Goal: Task Accomplishment & Management: Manage account settings

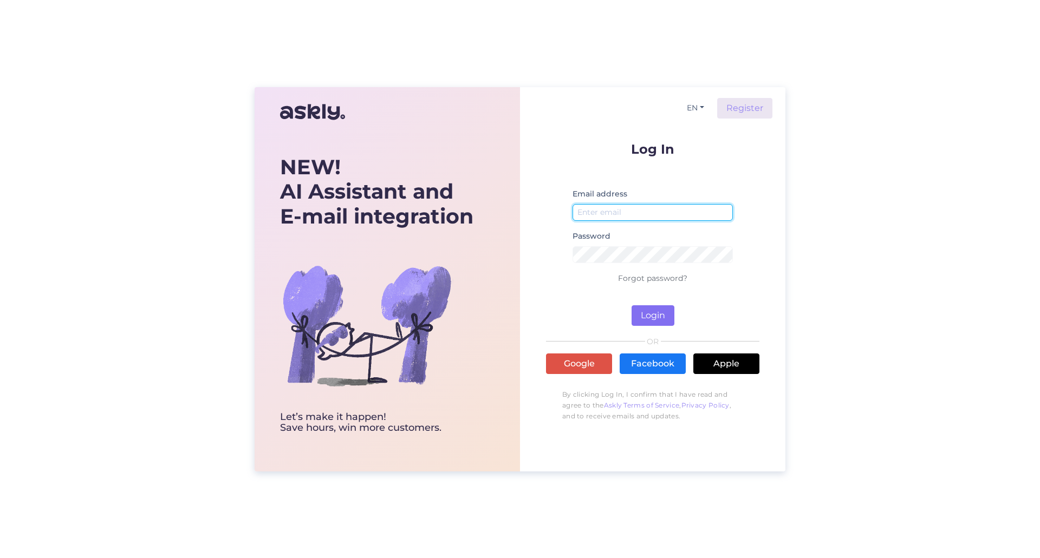
type input "[EMAIL_ADDRESS][DOMAIN_NAME]"
click at [647, 314] on button "Login" at bounding box center [653, 316] width 43 height 21
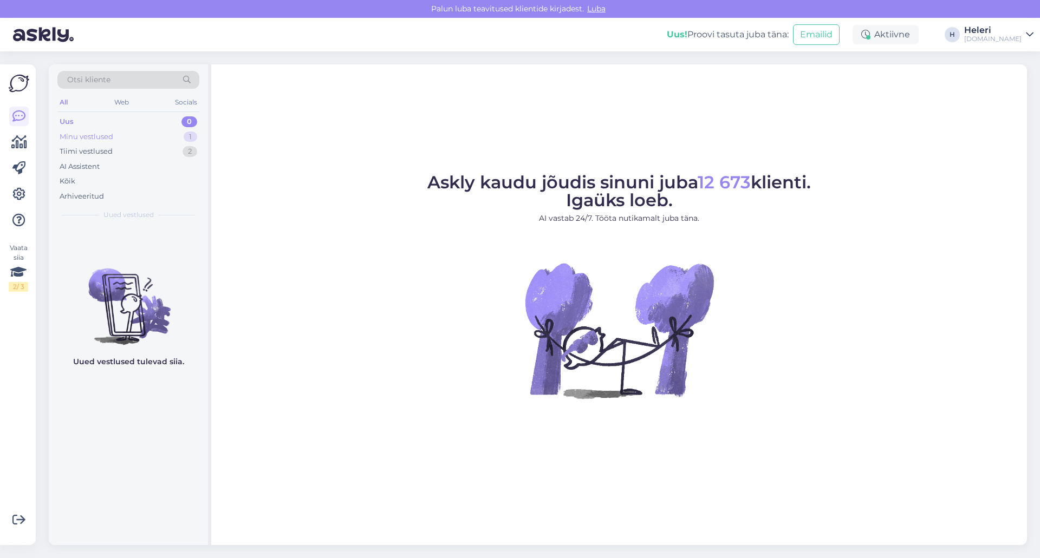
click at [111, 133] on div "Minu vestlused" at bounding box center [87, 137] width 54 height 11
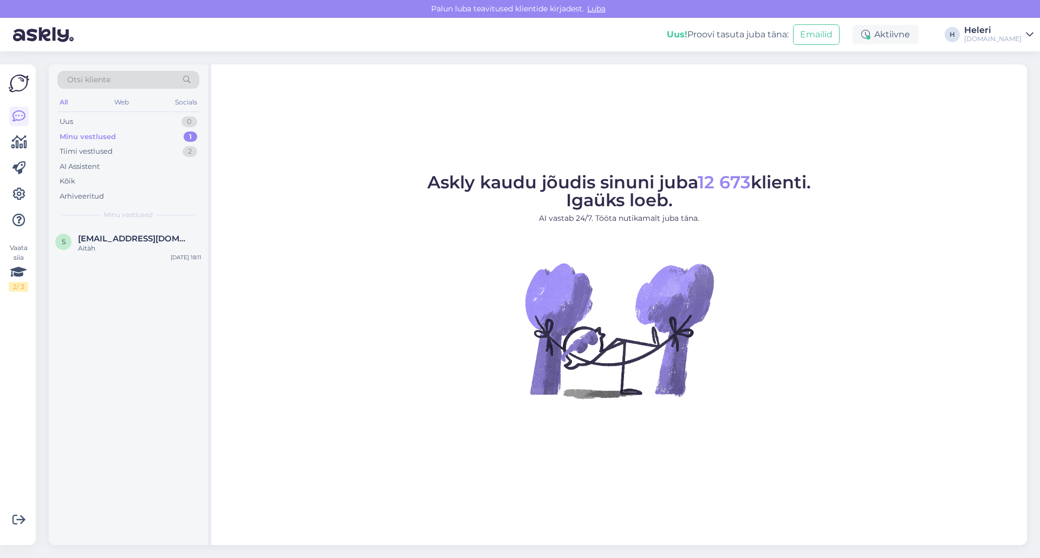
click at [133, 138] on div "Minu vestlused 1" at bounding box center [128, 136] width 142 height 15
drag, startPoint x: 134, startPoint y: 138, endPoint x: 112, endPoint y: 143, distance: 23.4
click at [130, 138] on div "Minu vestlused 1" at bounding box center [128, 136] width 142 height 15
click at [114, 239] on span "[EMAIL_ADDRESS][DOMAIN_NAME]" at bounding box center [134, 239] width 113 height 10
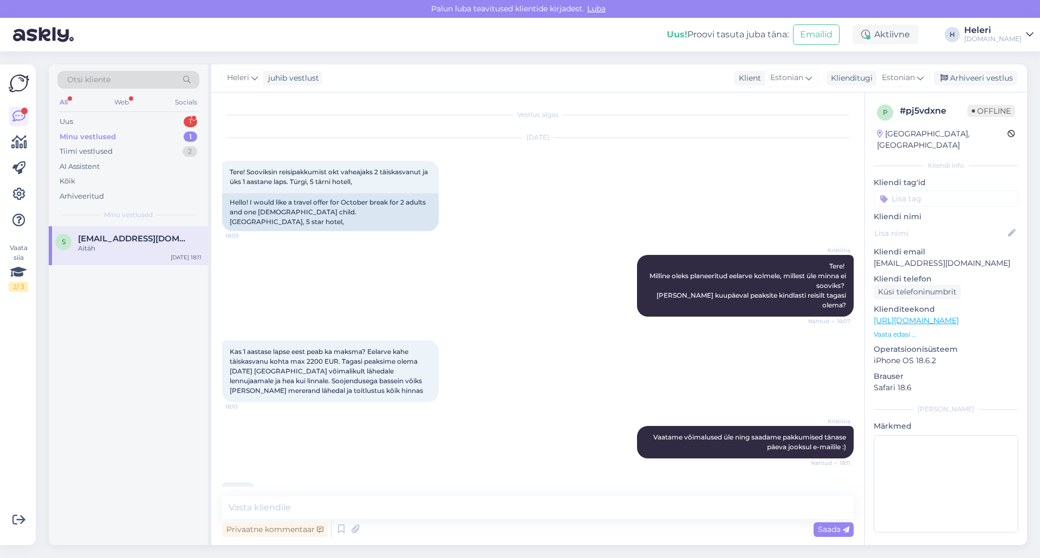
click at [1002, 37] on div "[DOMAIN_NAME]" at bounding box center [992, 39] width 57 height 9
click at [848, 100] on div "Vestlus algas [DATE] Tere! Sooviksin reisipakkumist okt vaheajaks 2 täiskasvanu…" at bounding box center [537, 319] width 653 height 453
click at [962, 77] on div "Arhiveeri vestlus" at bounding box center [975, 78] width 83 height 15
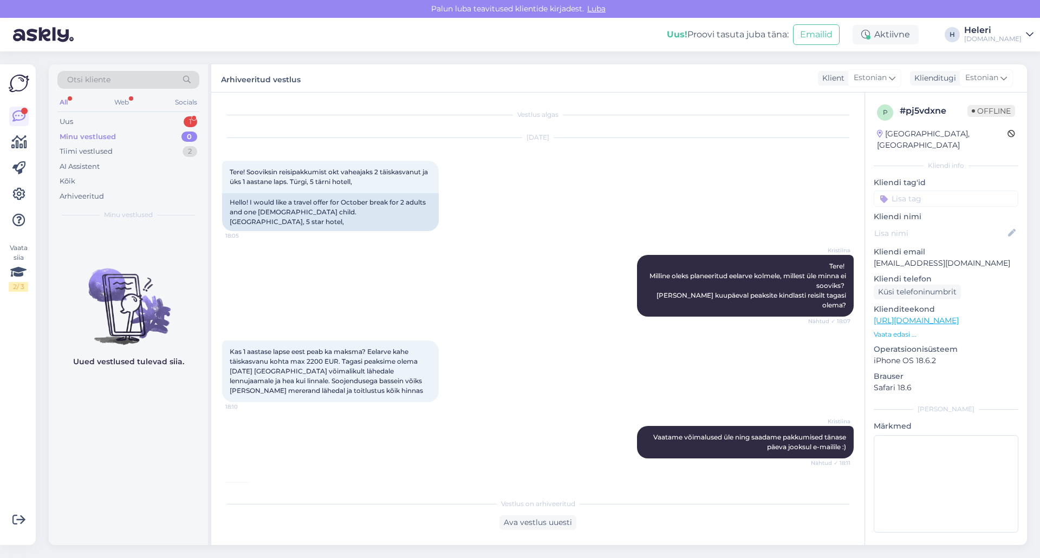
click at [1009, 31] on div "Heleri" at bounding box center [992, 30] width 57 height 9
drag, startPoint x: 932, startPoint y: 112, endPoint x: 926, endPoint y: 106, distance: 8.5
click at [932, 111] on div "Logi välja" at bounding box center [937, 111] width 193 height 20
